Goal: Transaction & Acquisition: Book appointment/travel/reservation

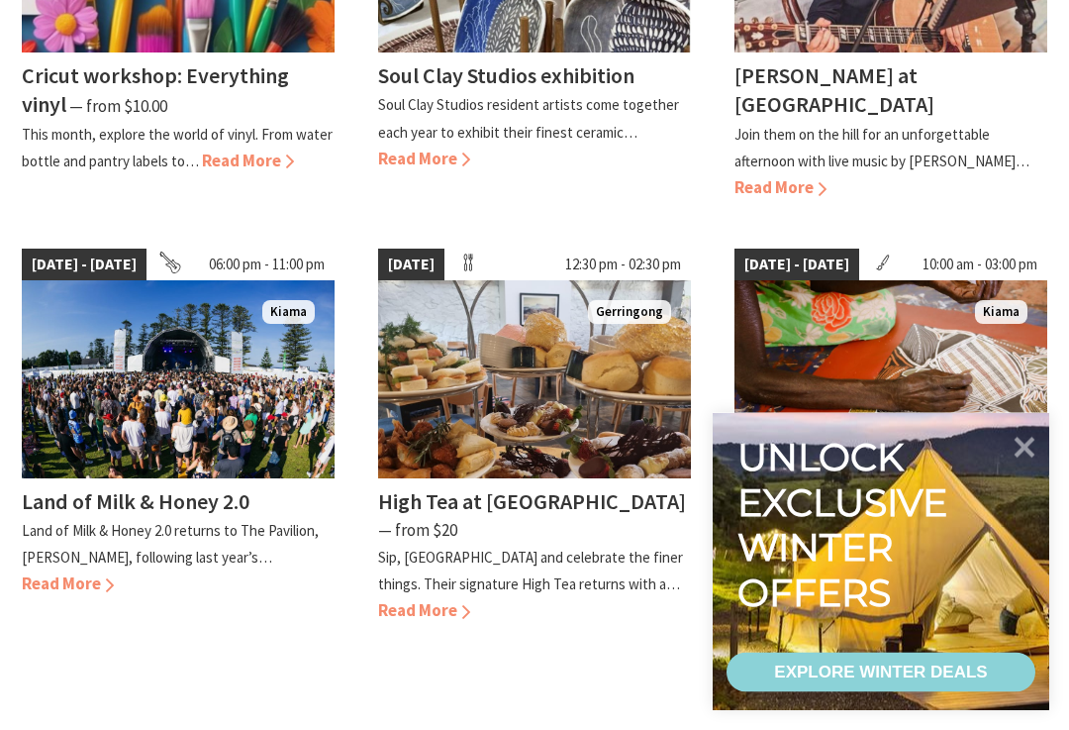
scroll to position [1188, 0]
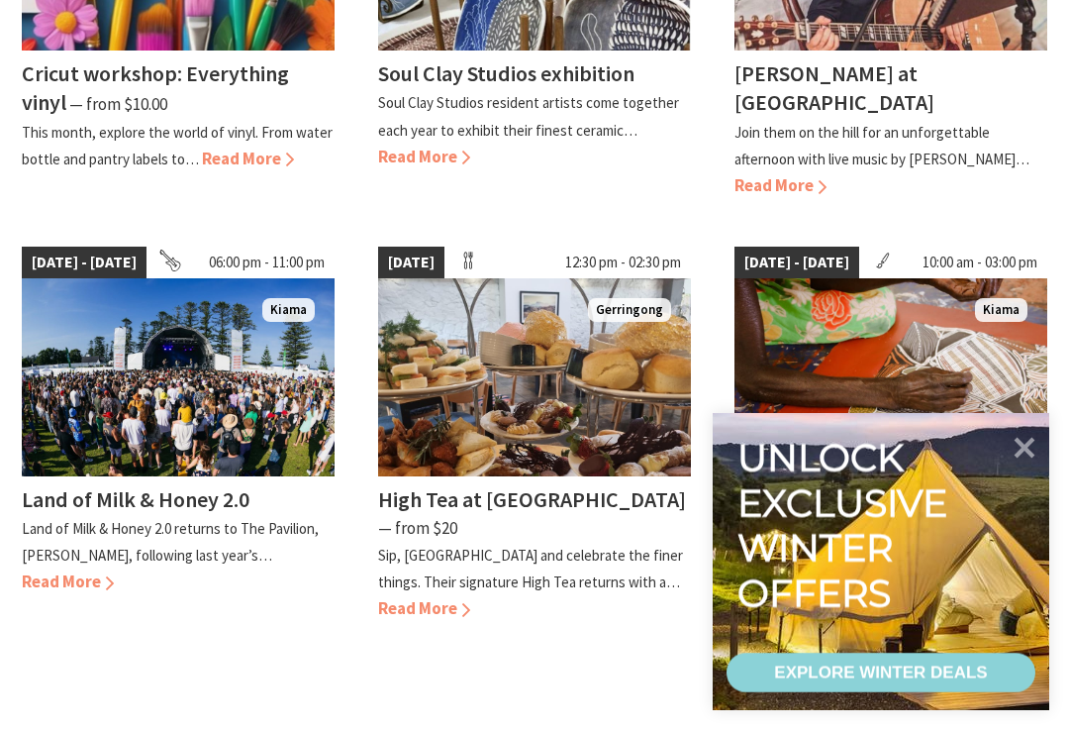
click at [1033, 458] on icon at bounding box center [1025, 448] width 21 height 21
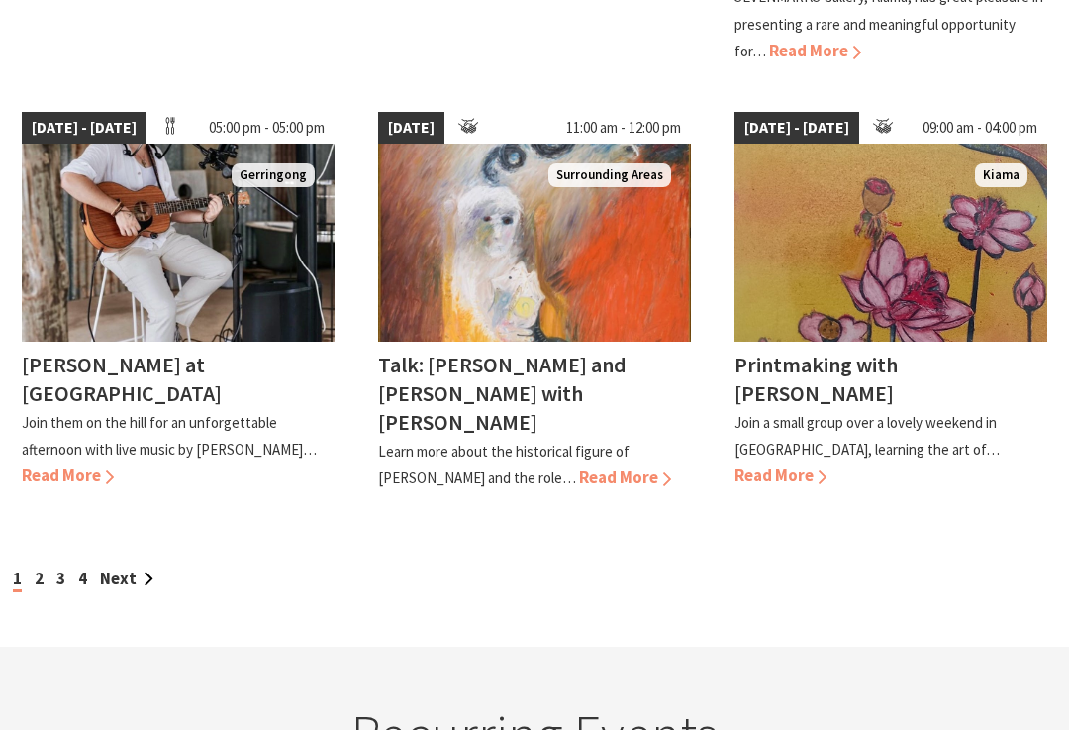
scroll to position [1806, 0]
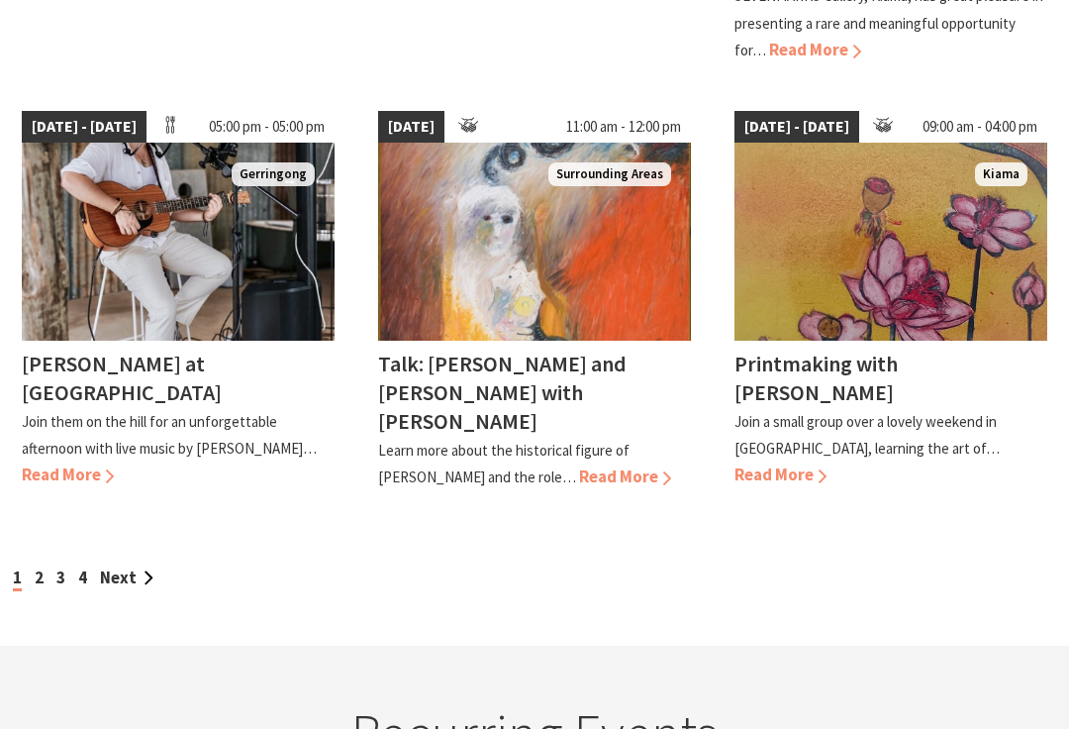
click at [119, 567] on link "Next" at bounding box center [126, 578] width 53 height 22
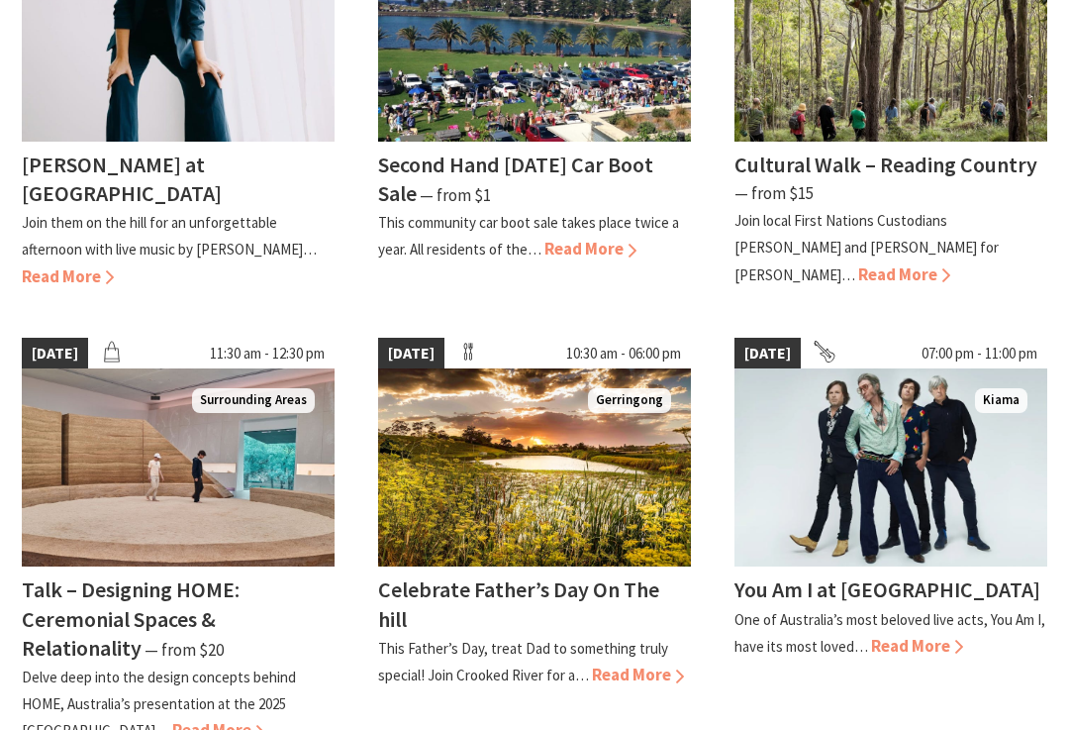
scroll to position [695, 0]
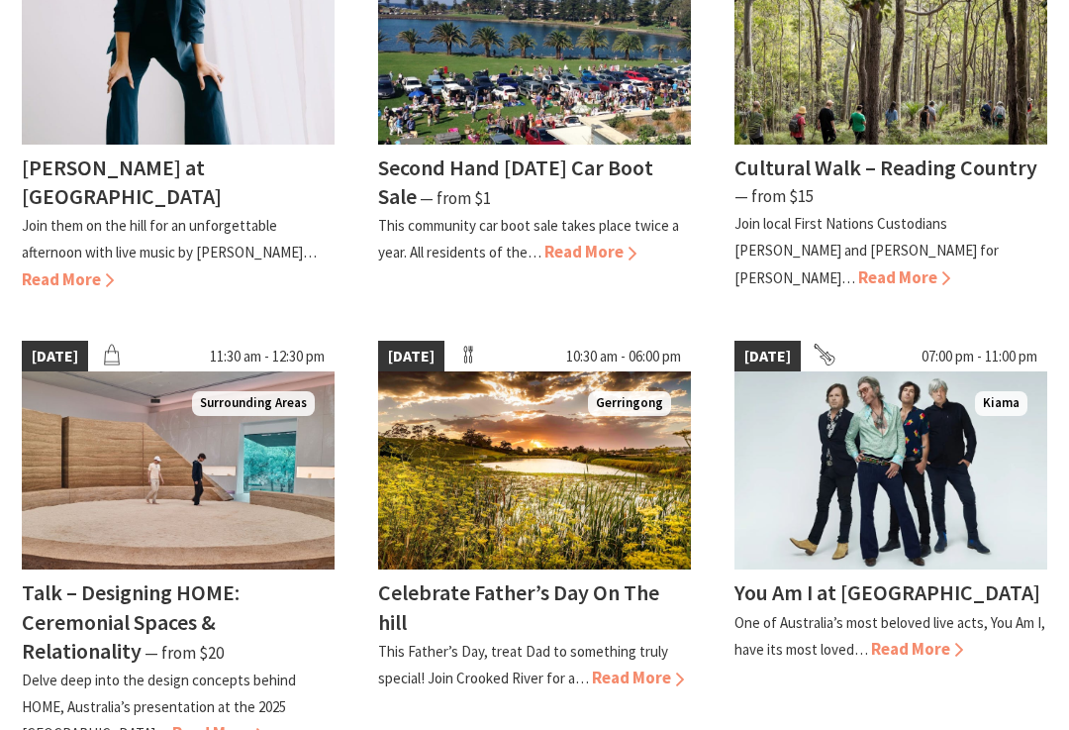
click at [938, 643] on span "Read More" at bounding box center [917, 650] width 92 height 22
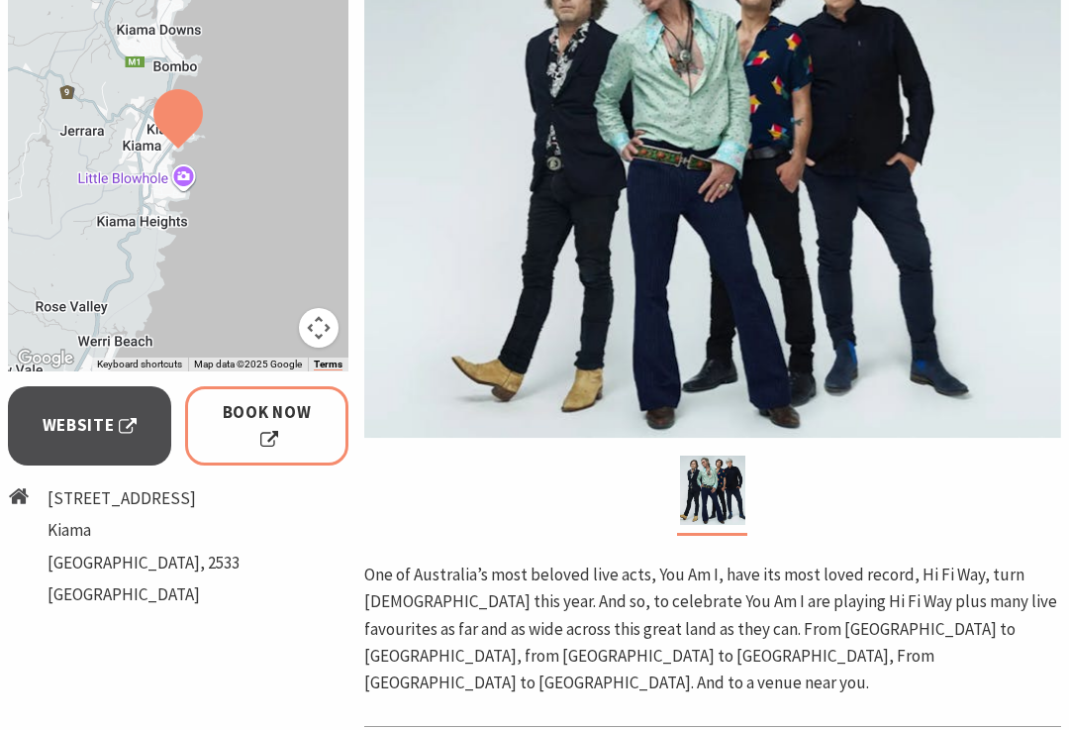
scroll to position [434, 0]
click at [218, 440] on span "Book Now" at bounding box center [267, 425] width 108 height 53
